Goal: Transaction & Acquisition: Download file/media

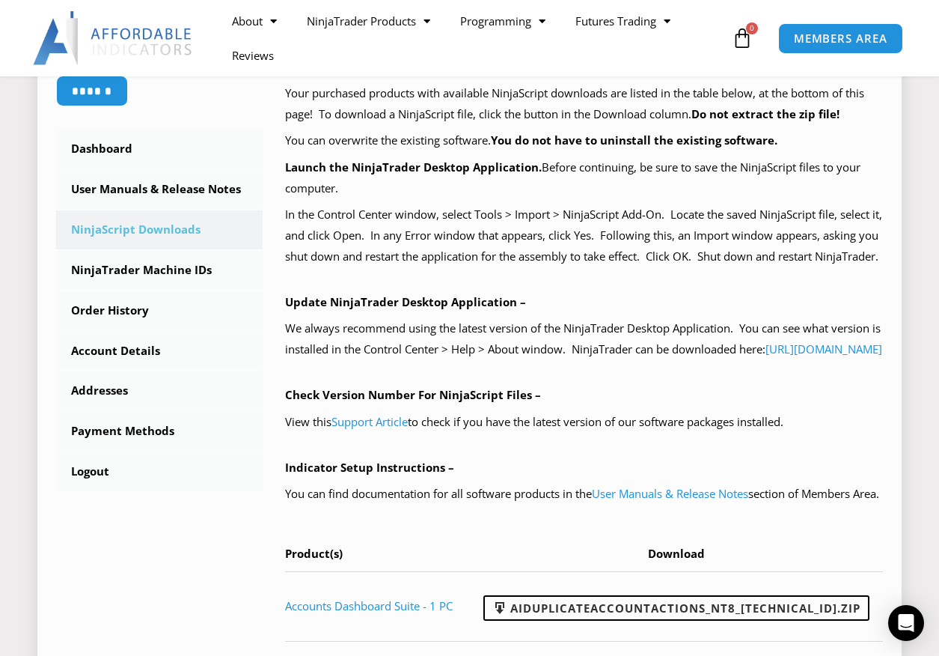
scroll to position [374, 0]
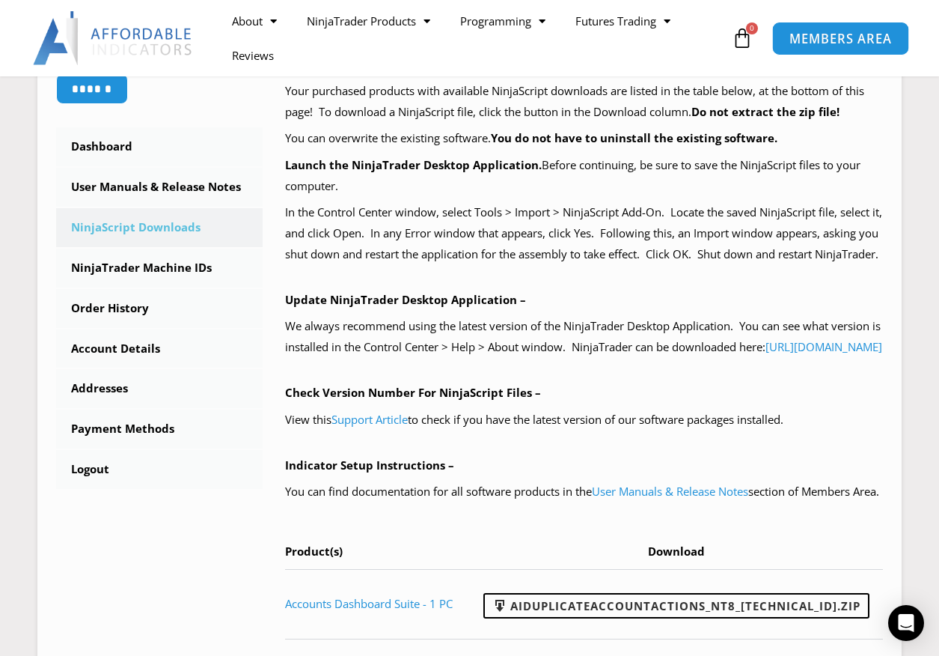
click at [844, 40] on span "MEMBERS AREA" at bounding box center [841, 38] width 103 height 13
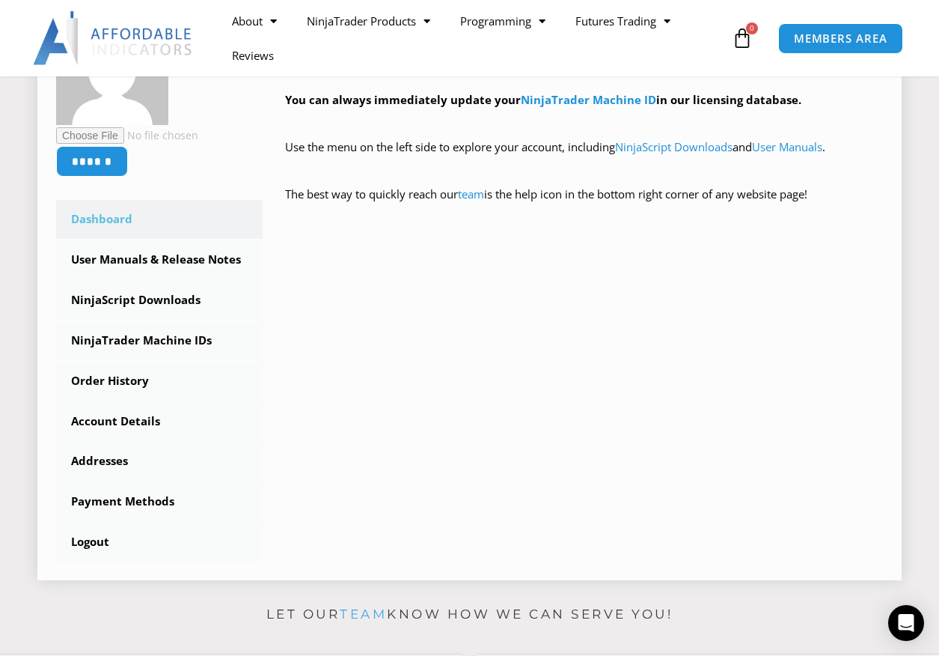
scroll to position [318, 0]
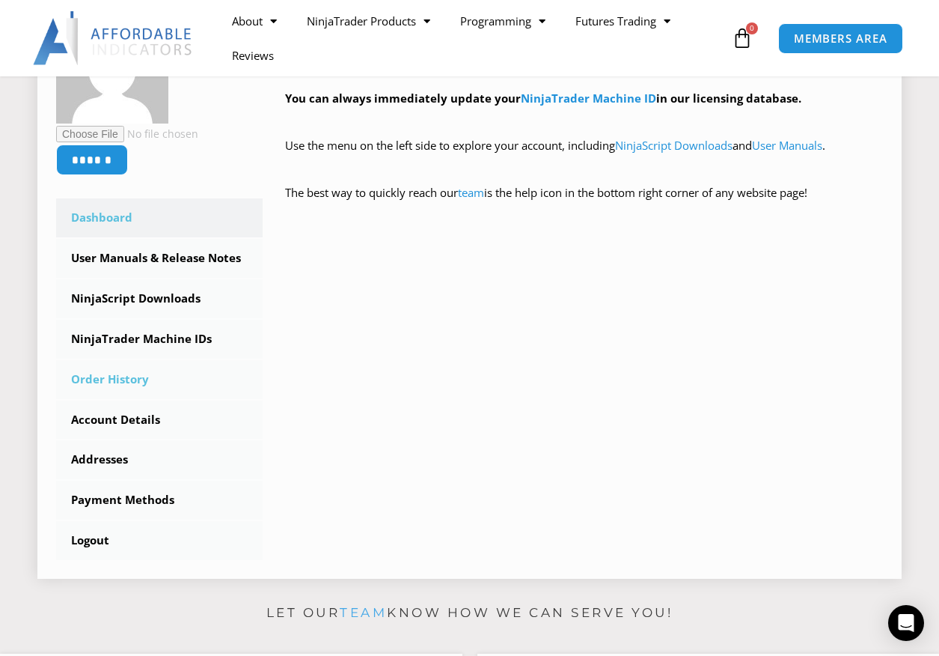
click at [132, 380] on link "Order History" at bounding box center [159, 379] width 207 height 39
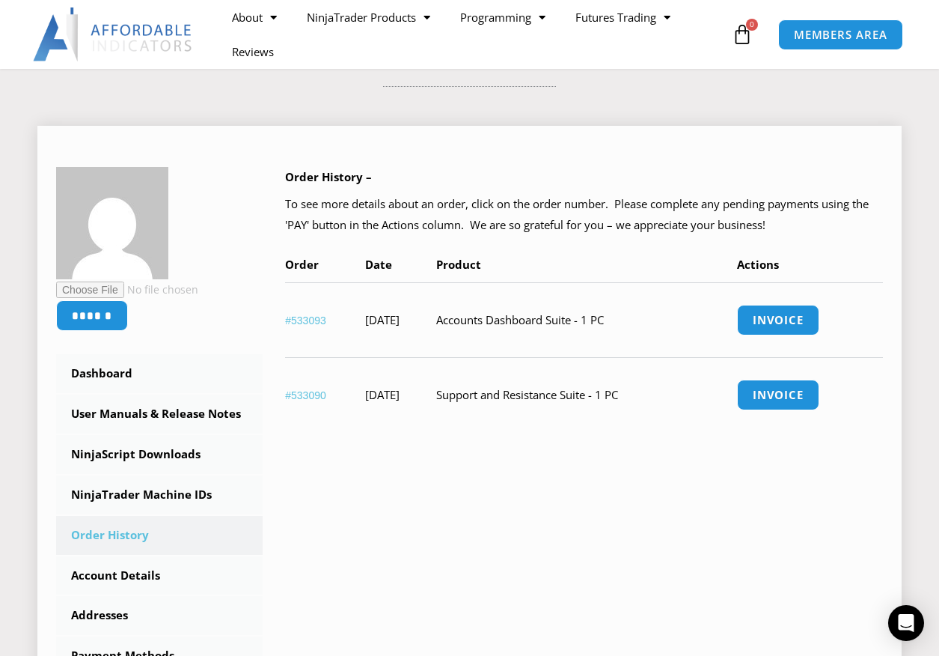
scroll to position [148, 0]
click at [160, 451] on link "NinjaScript Downloads" at bounding box center [159, 453] width 207 height 39
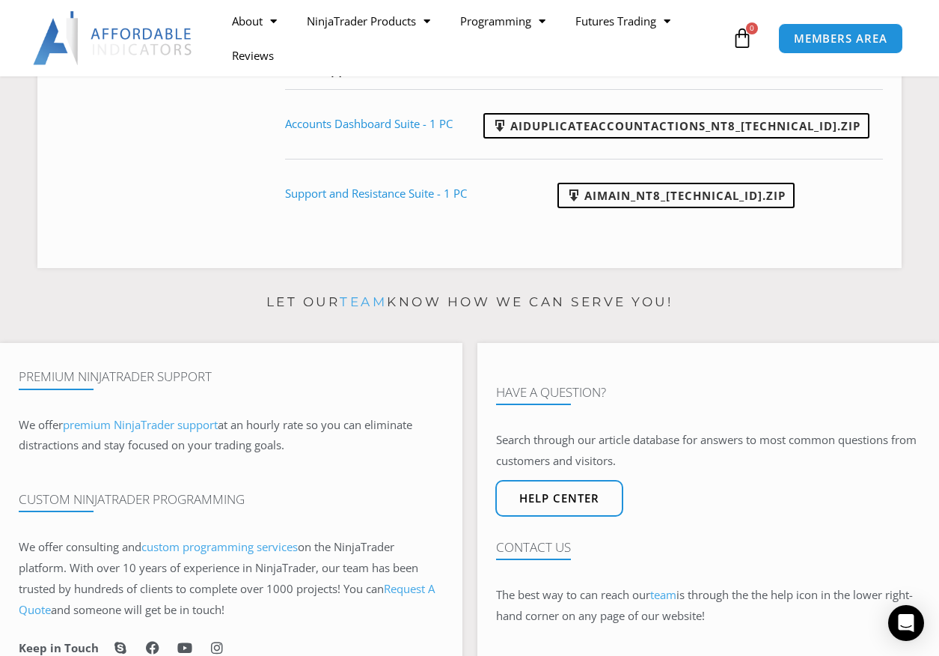
scroll to position [828, 0]
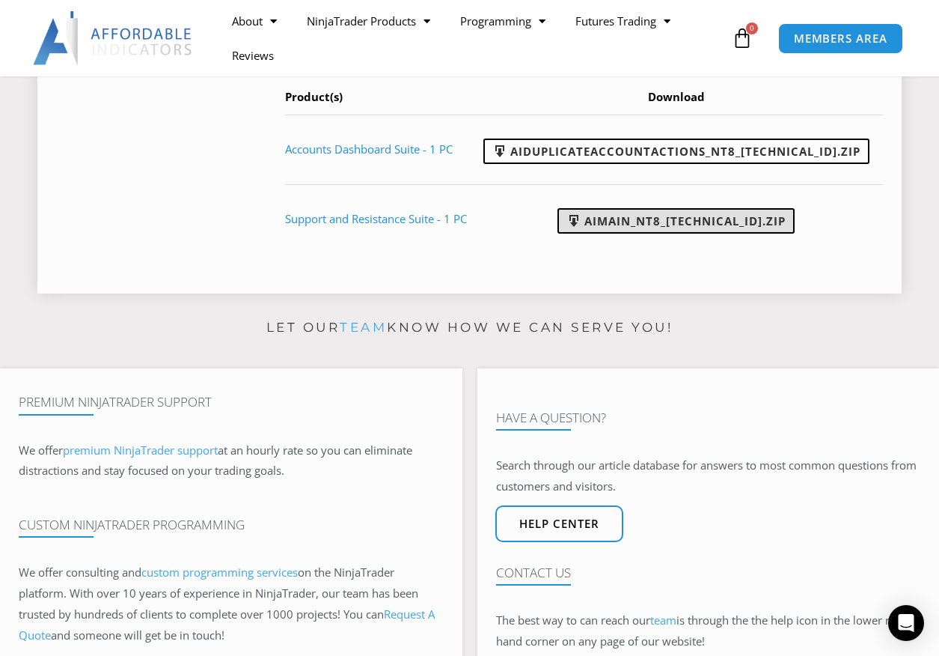
click at [671, 234] on link "AIMain_NT8_[TECHNICAL_ID].zip" at bounding box center [676, 220] width 237 height 25
click at [849, 254] on td "AIMain_NT8_[TECHNICAL_ID].zip" at bounding box center [681, 219] width 403 height 70
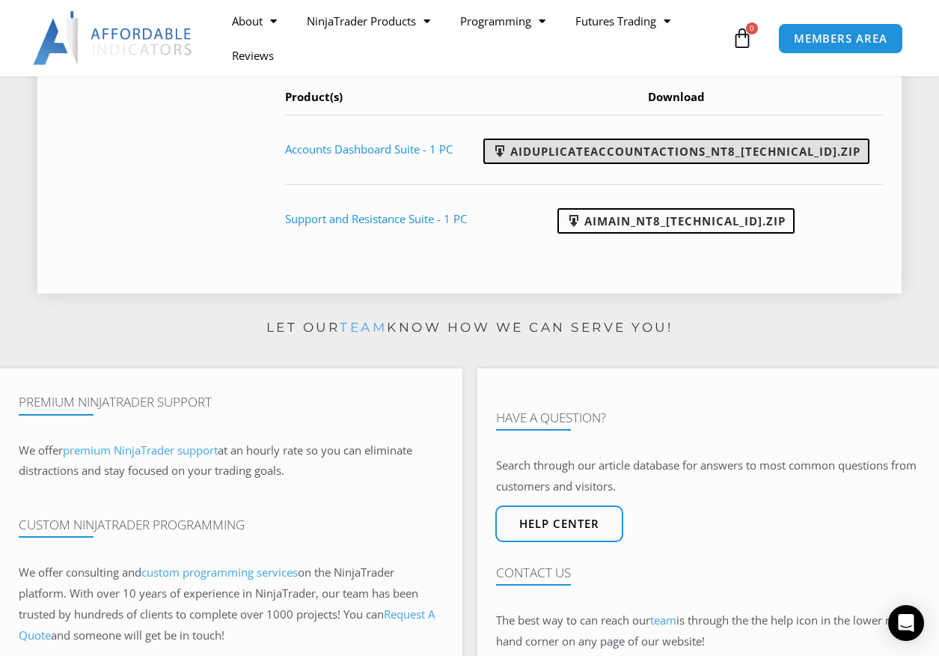
click at [747, 164] on link "AIDuplicateAccountActions_NT8_[TECHNICAL_ID].zip" at bounding box center [676, 150] width 386 height 25
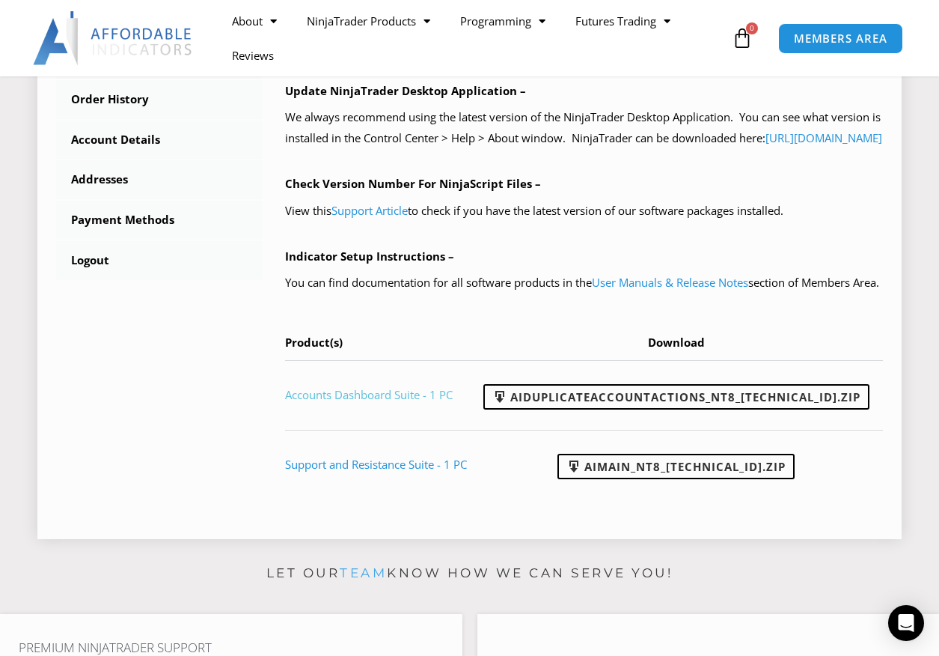
scroll to position [582, 0]
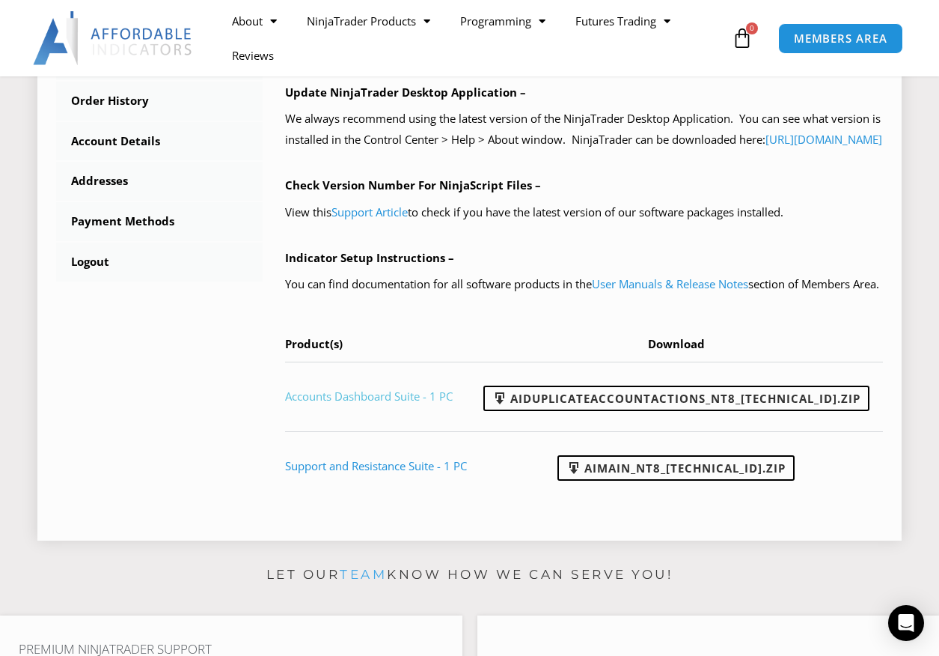
click at [399, 403] on link "Accounts Dashboard Suite - 1 PC" at bounding box center [369, 395] width 168 height 15
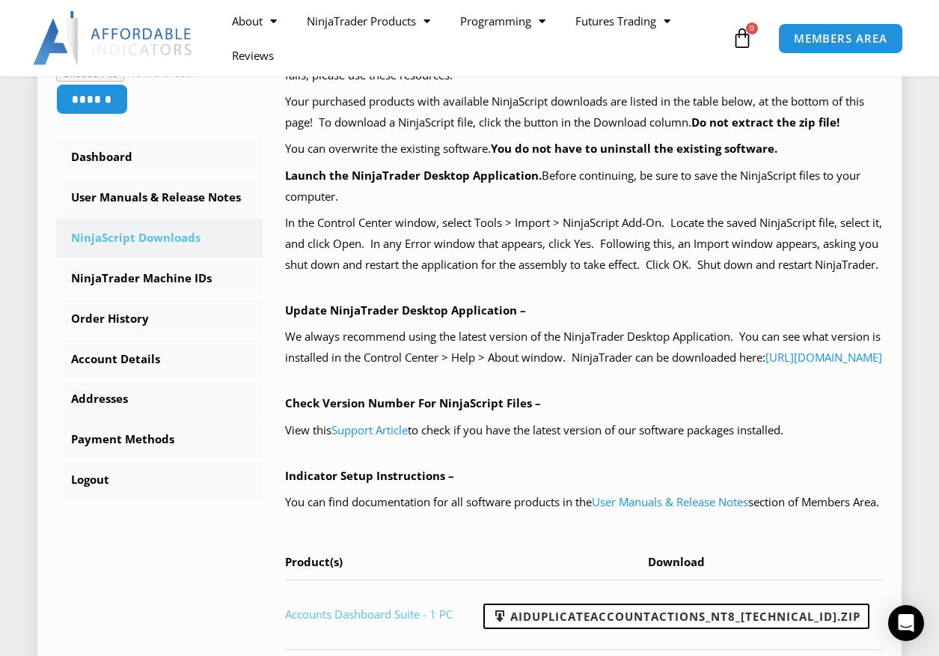
scroll to position [356, 0]
